Goal: Task Accomplishment & Management: Manage account settings

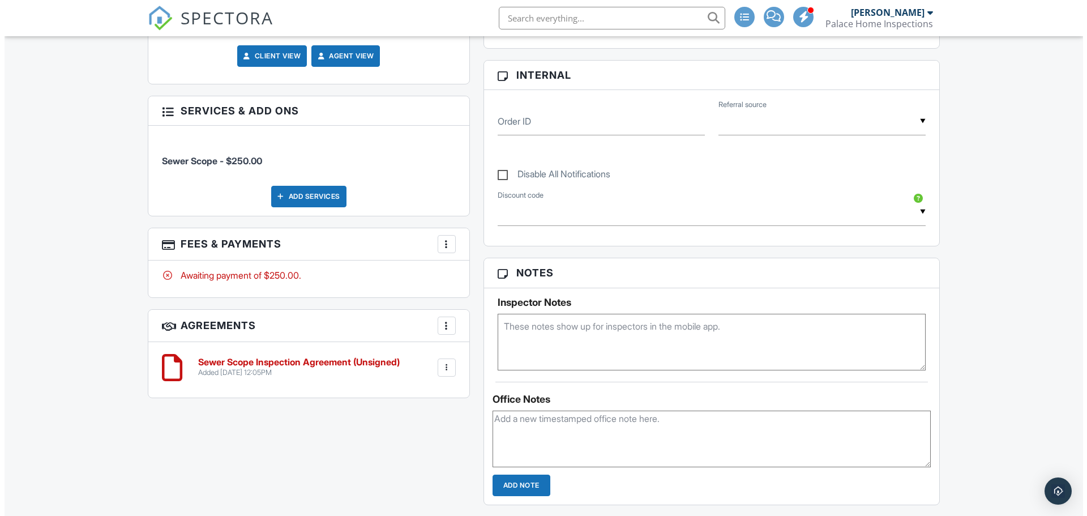
scroll to position [521, 0]
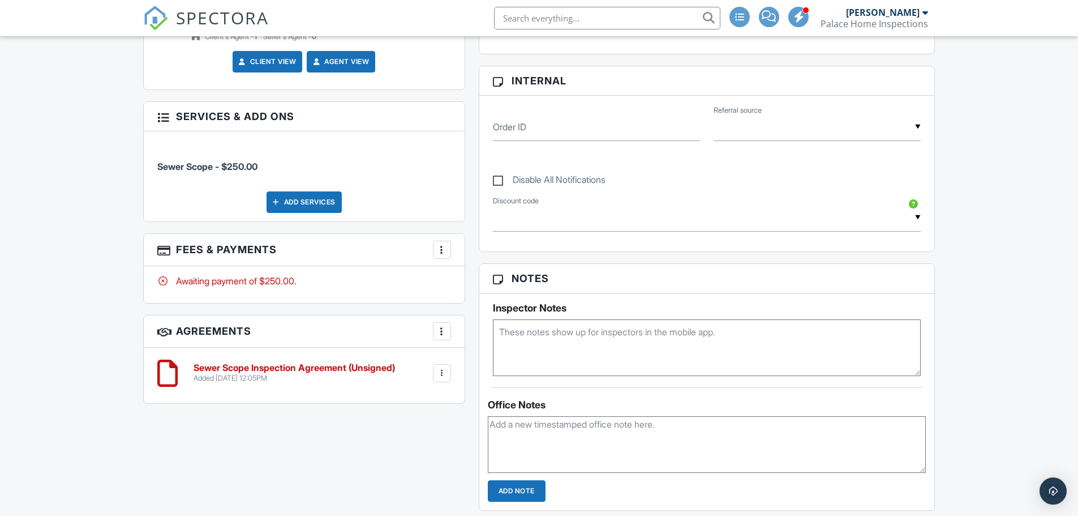
click at [442, 248] on div at bounding box center [441, 249] width 11 height 11
click at [458, 288] on li "Edit Fees & Payments" at bounding box center [499, 284] width 118 height 28
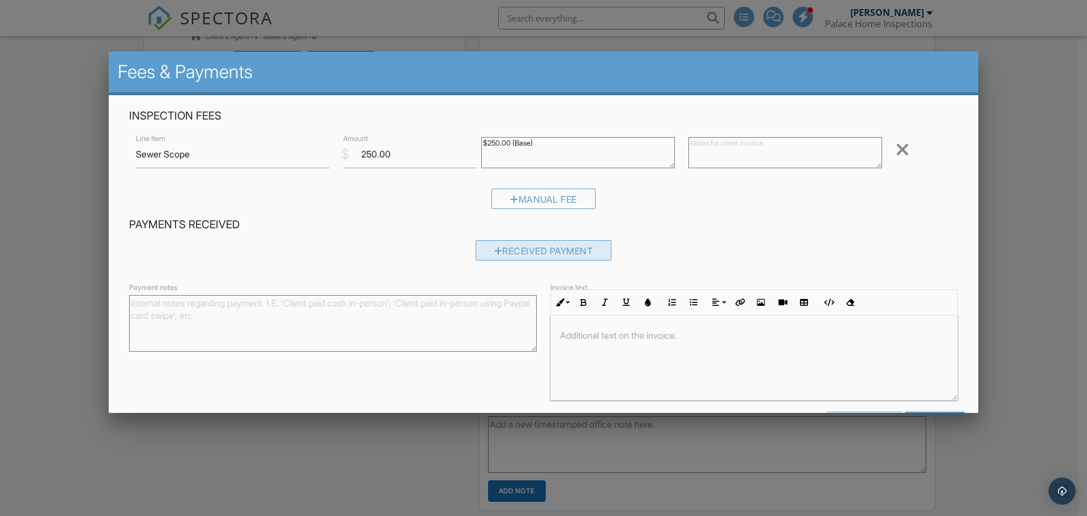
click at [501, 248] on div "Received Payment" at bounding box center [543, 250] width 136 height 20
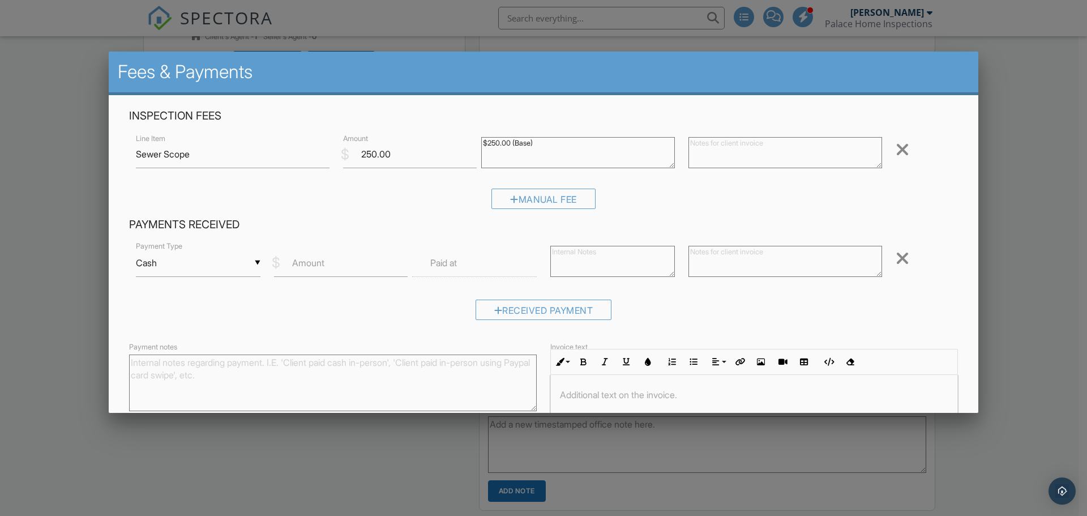
click at [183, 263] on div "▼ Cash Cash Check On-Site Card Other Cash Check On-Site Card Other" at bounding box center [198, 263] width 125 height 28
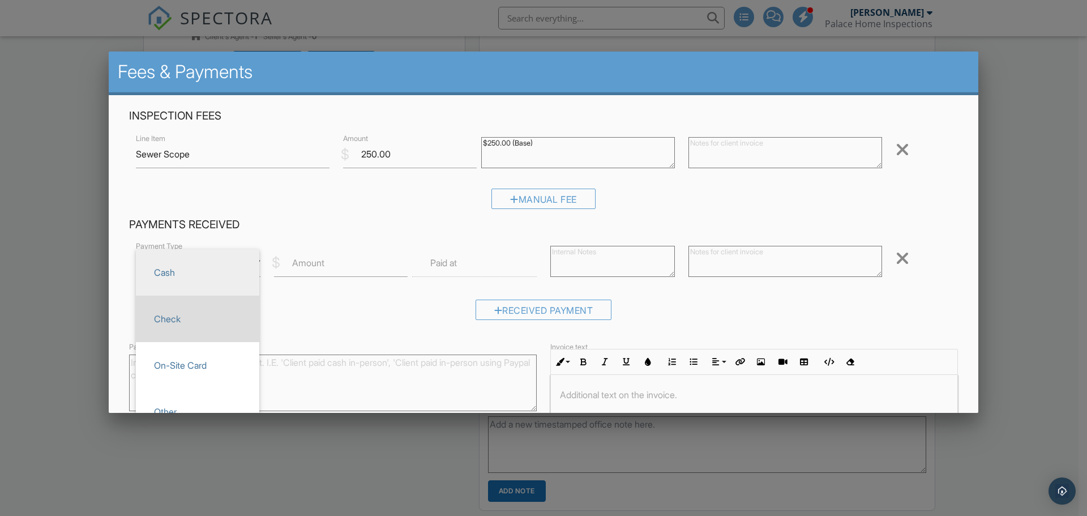
click at [188, 332] on span "Check" at bounding box center [197, 318] width 105 height 28
type input "Check"
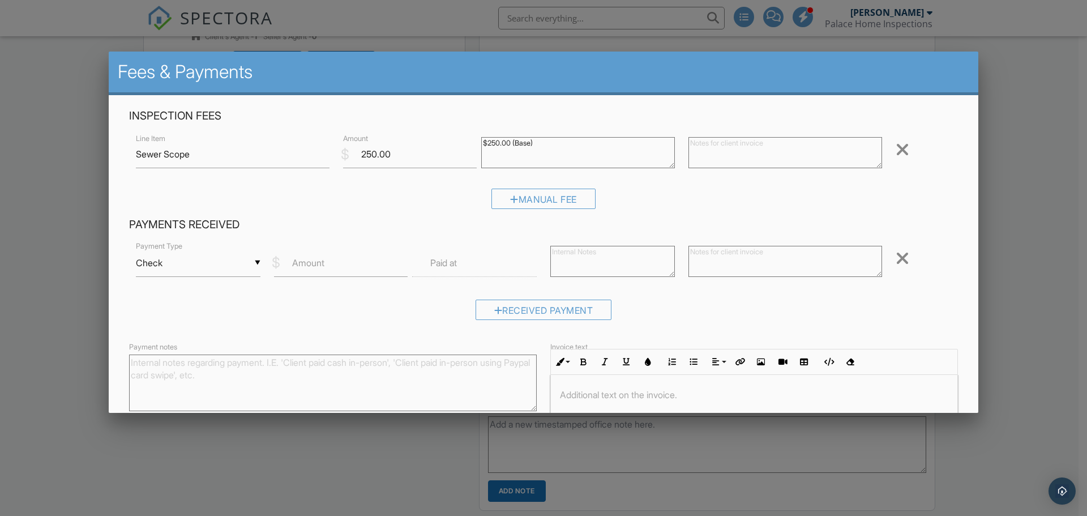
click at [311, 268] on label "Amount" at bounding box center [308, 262] width 32 height 12
click at [311, 268] on input "Amount" at bounding box center [341, 263] width 134 height 28
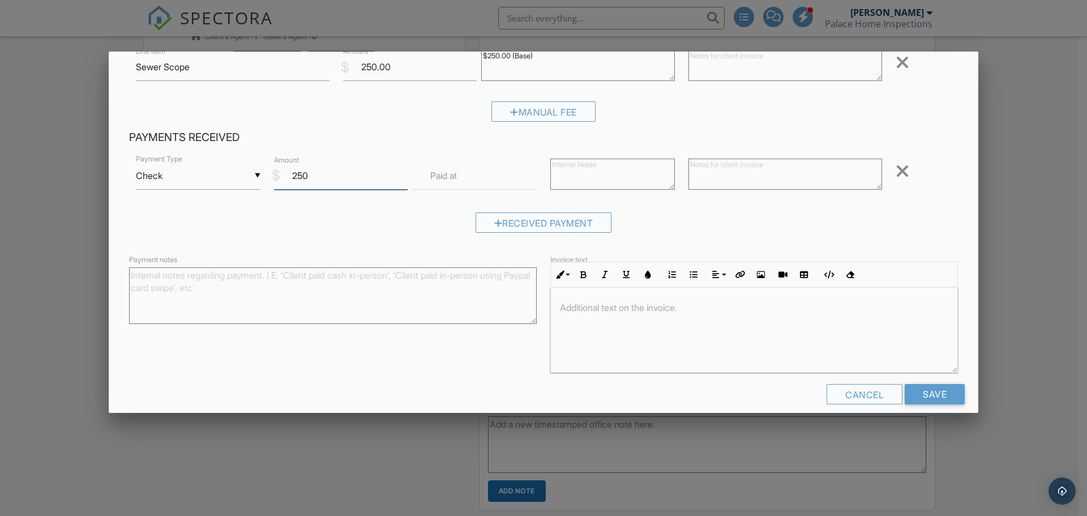
scroll to position [101, 0]
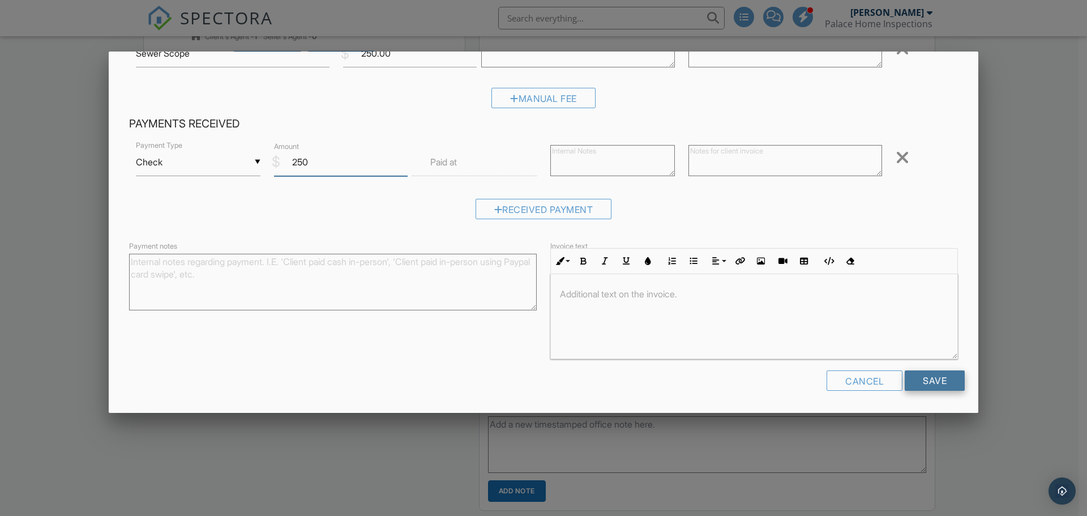
type input "250"
click at [917, 382] on input "Save" at bounding box center [934, 380] width 60 height 20
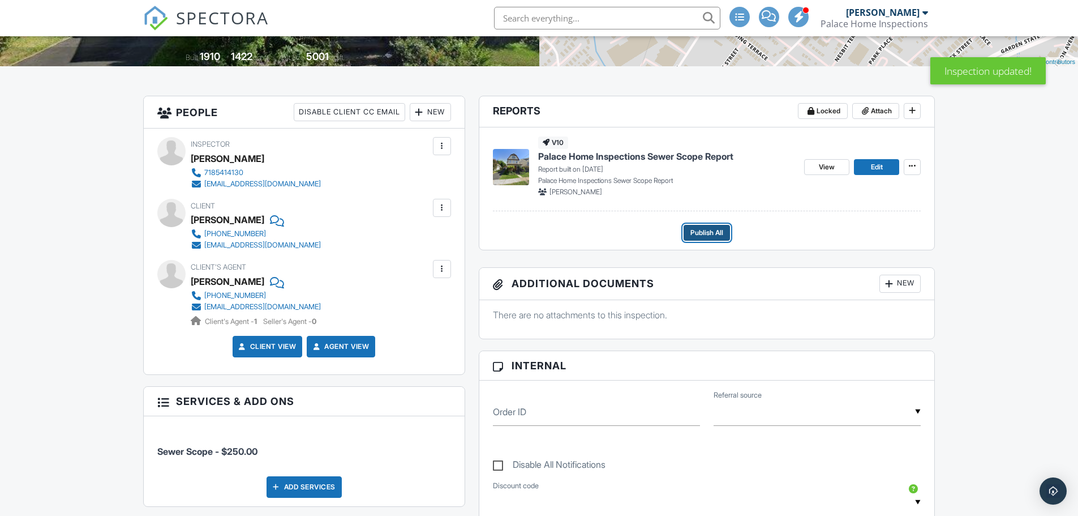
click at [707, 237] on span "Publish All" at bounding box center [706, 232] width 33 height 11
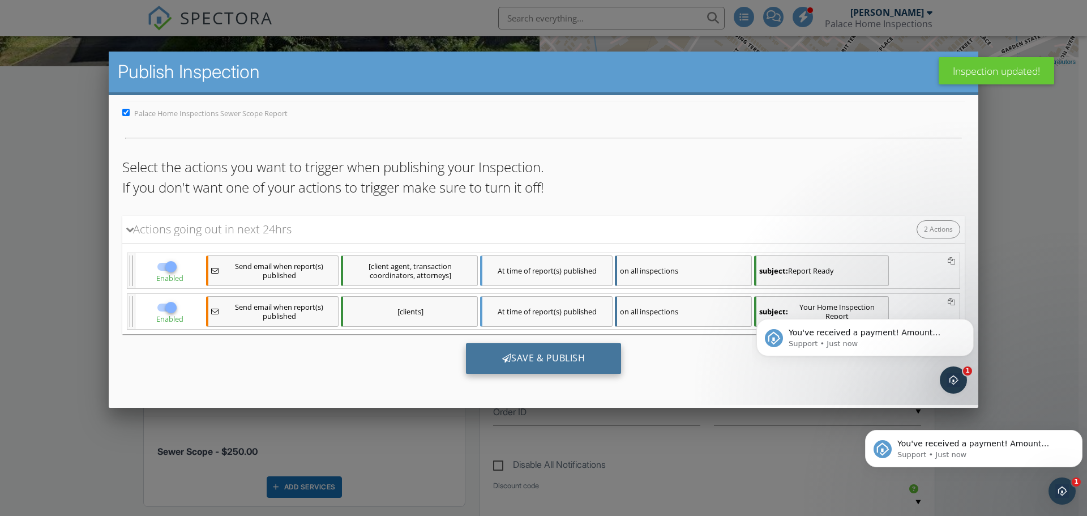
click at [548, 349] on div "Save & Publish" at bounding box center [544, 358] width 156 height 31
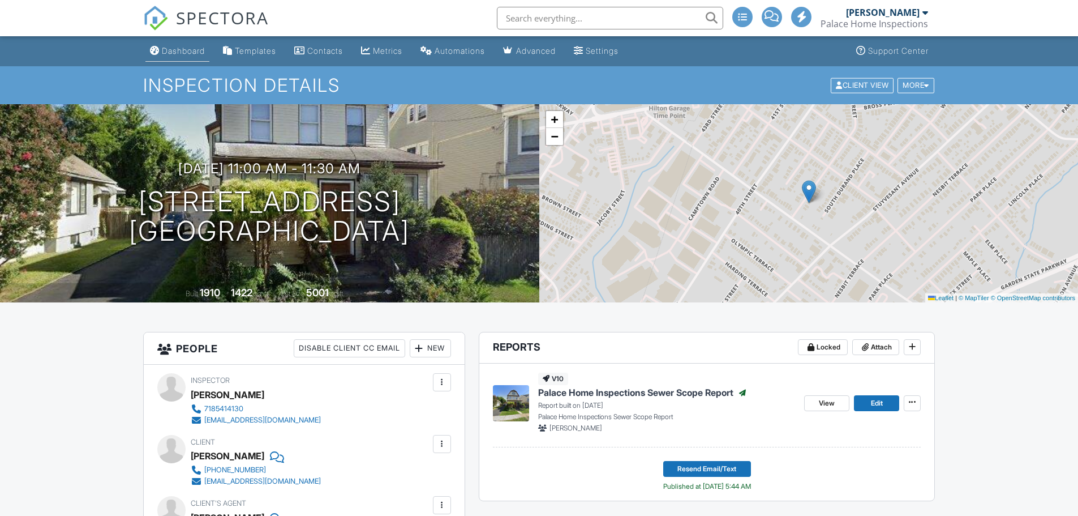
drag, startPoint x: 0, startPoint y: 0, endPoint x: 173, endPoint y: 49, distance: 179.3
click at [173, 49] on div "Dashboard" at bounding box center [183, 51] width 43 height 10
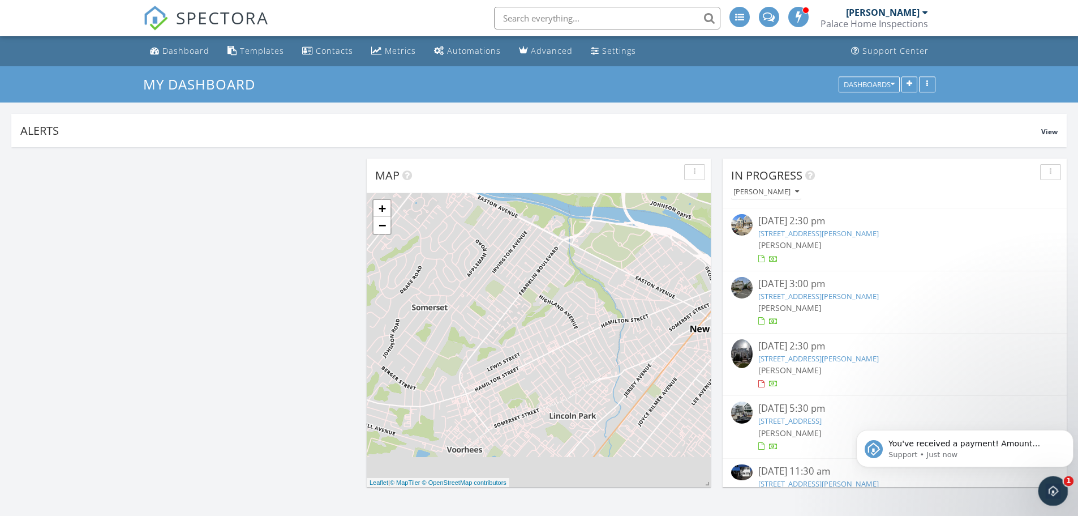
click at [1045, 482] on div "Open Intercom Messenger" at bounding box center [1051, 488] width 37 height 37
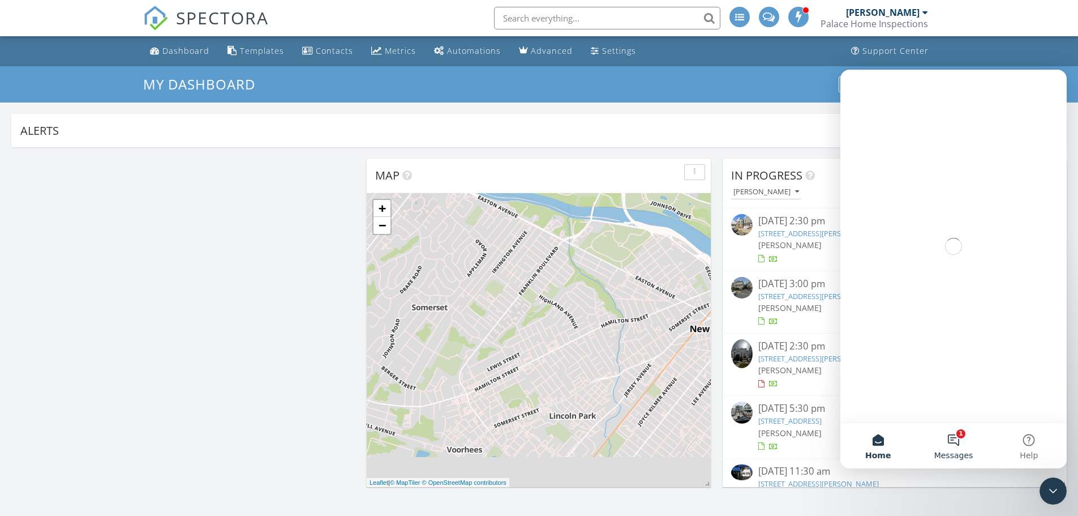
click at [945, 434] on button "1 Messages" at bounding box center [953, 445] width 75 height 45
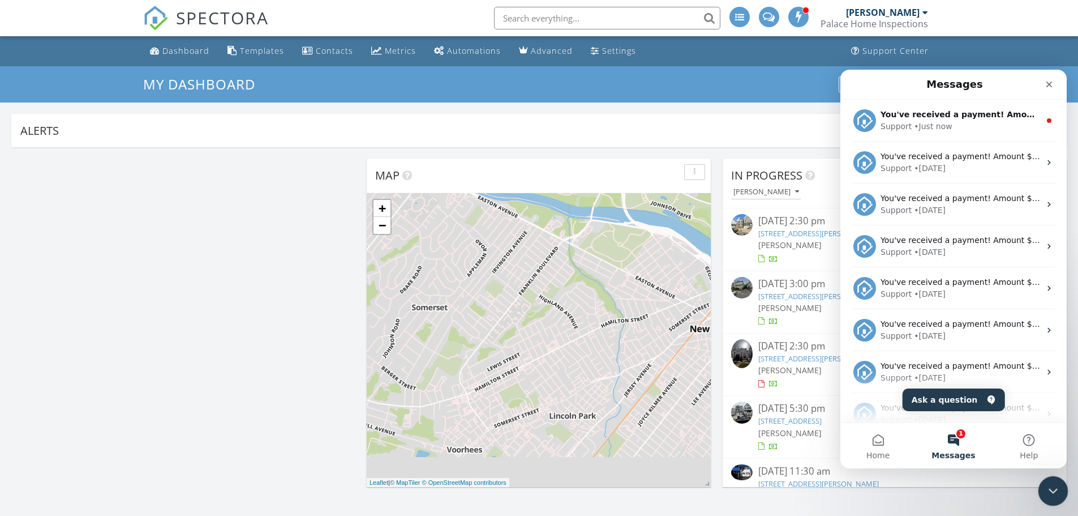
click at [1062, 496] on div "Close Intercom Messenger" at bounding box center [1051, 488] width 27 height 27
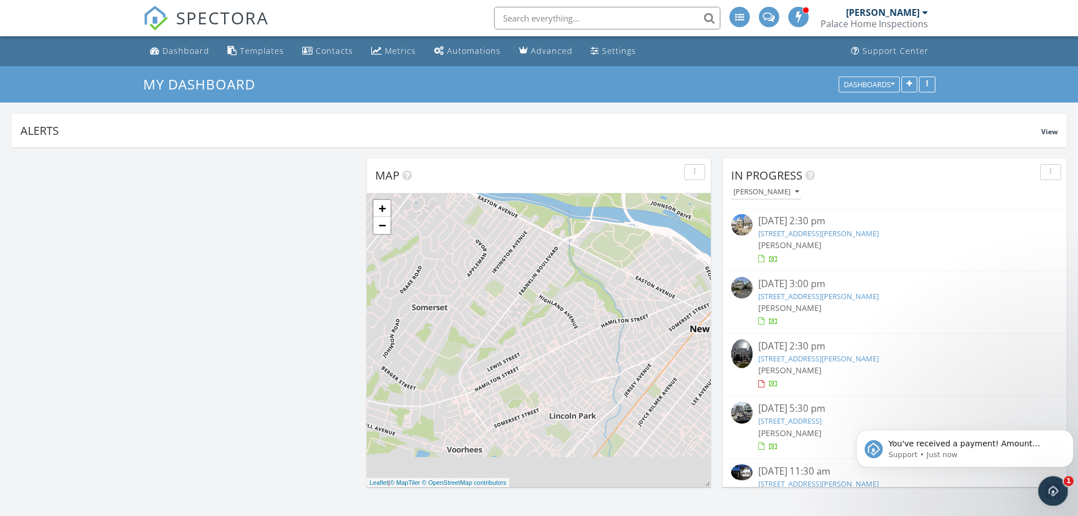
click at [1050, 490] on icon "Open Intercom Messenger" at bounding box center [1052, 488] width 8 height 9
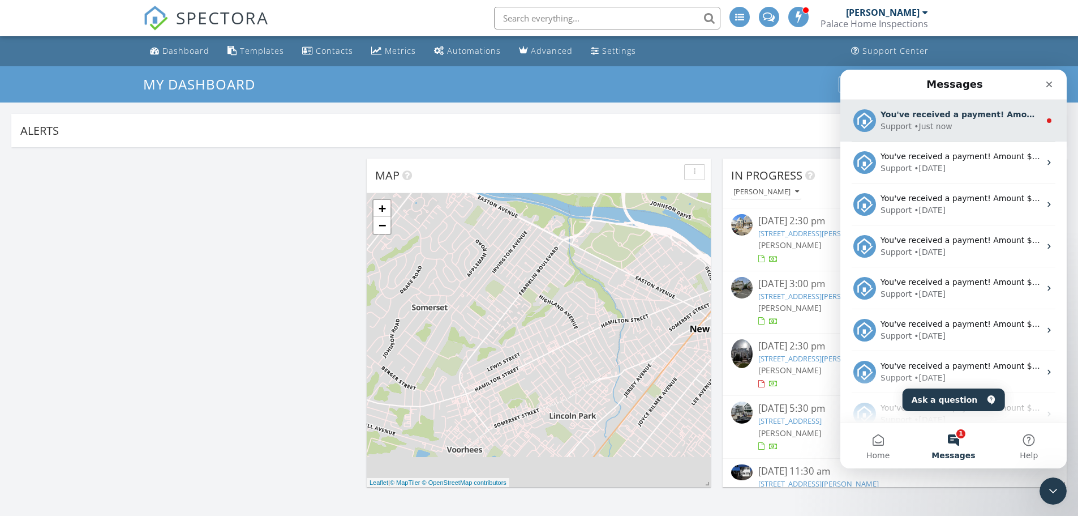
click at [938, 106] on div "You've received a payment! Amount $250.00 Fee $0.00 Net $250.00 Transaction # I…" at bounding box center [953, 121] width 226 height 42
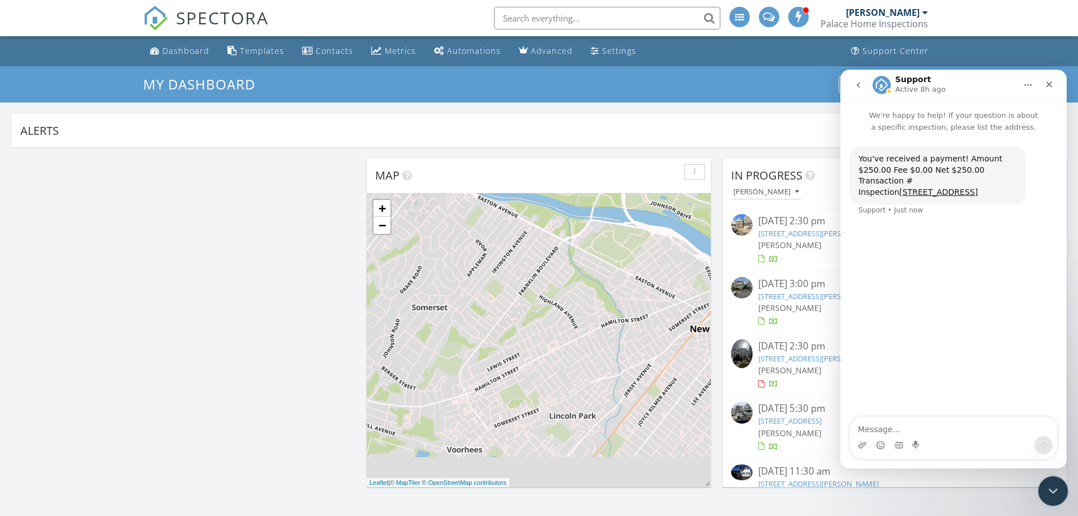
click at [1052, 495] on icon "Close Intercom Messenger" at bounding box center [1052, 489] width 14 height 14
